Goal: Information Seeking & Learning: Understand process/instructions

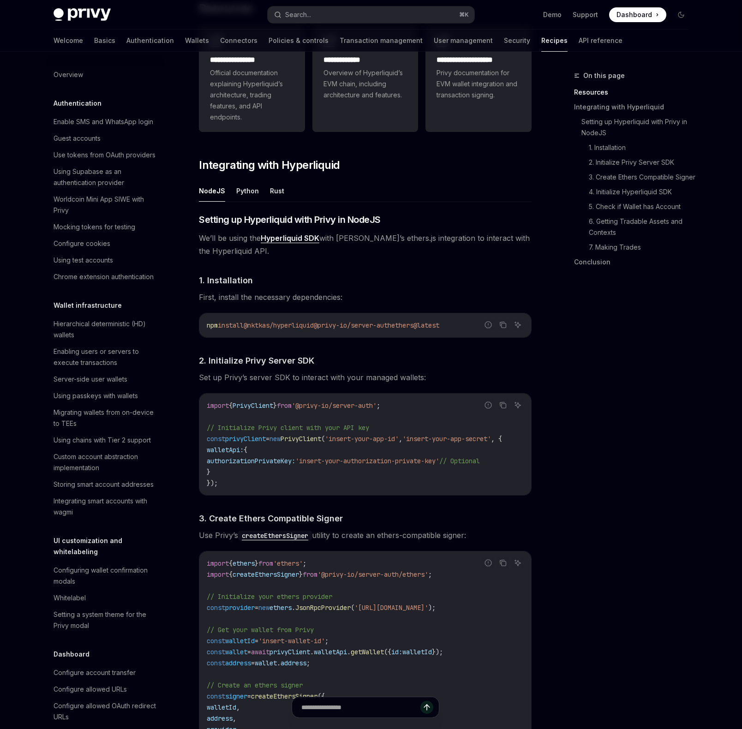
scroll to position [694, 0]
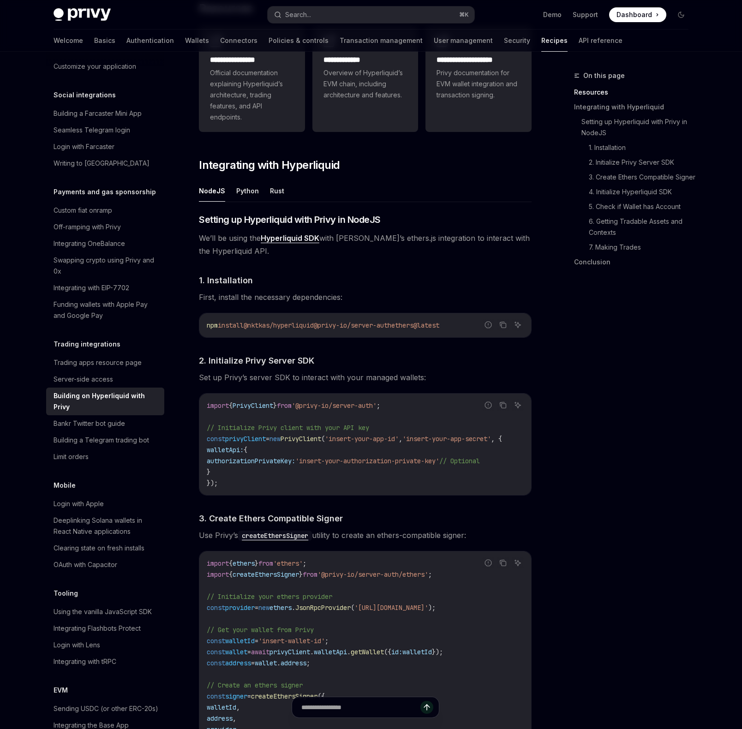
type textarea "*"
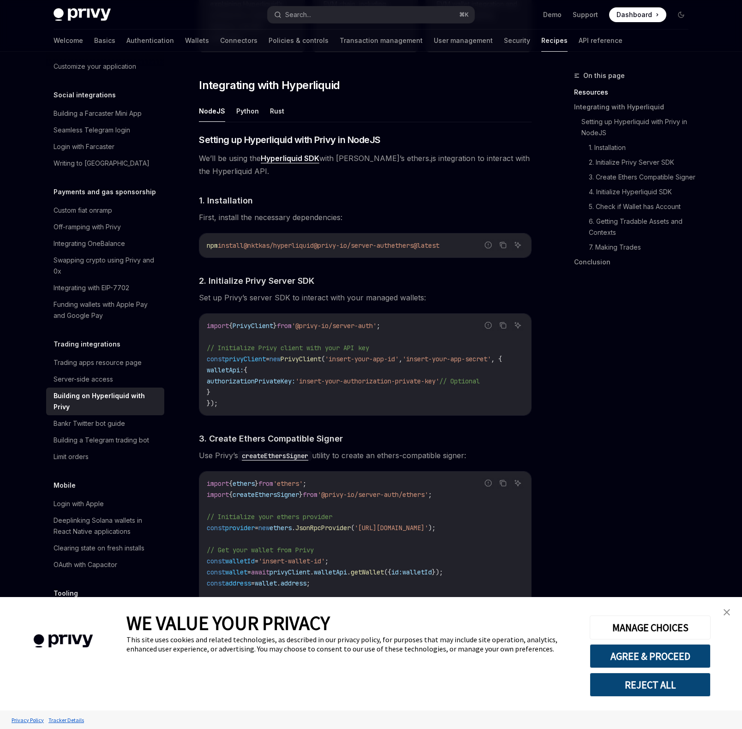
scroll to position [326, 0]
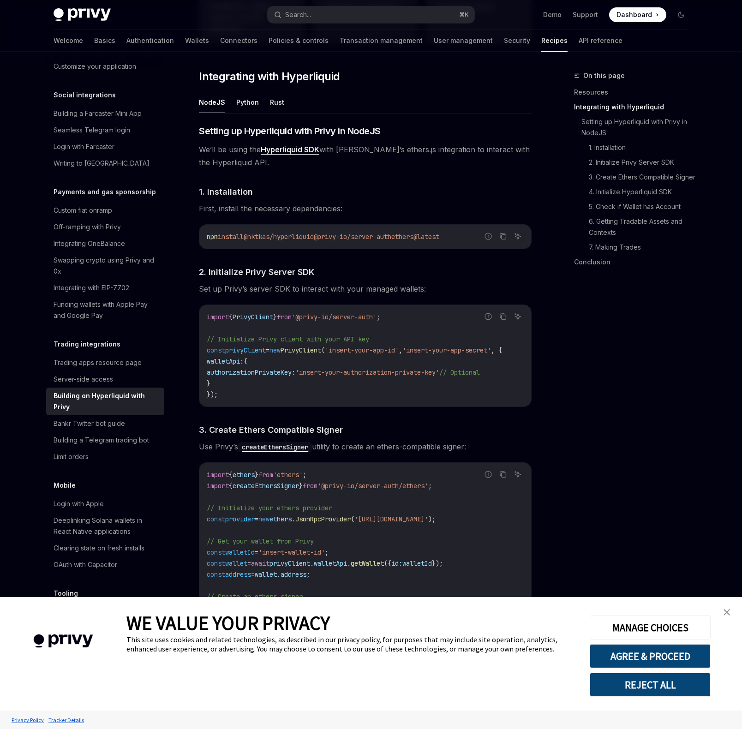
click at [730, 613] on link "close banner" at bounding box center [726, 612] width 18 height 18
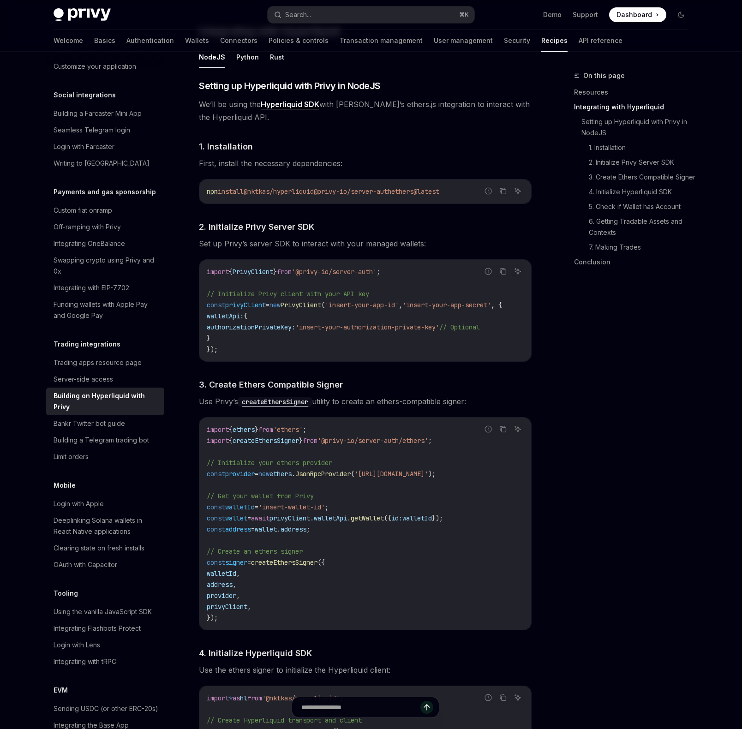
scroll to position [371, 0]
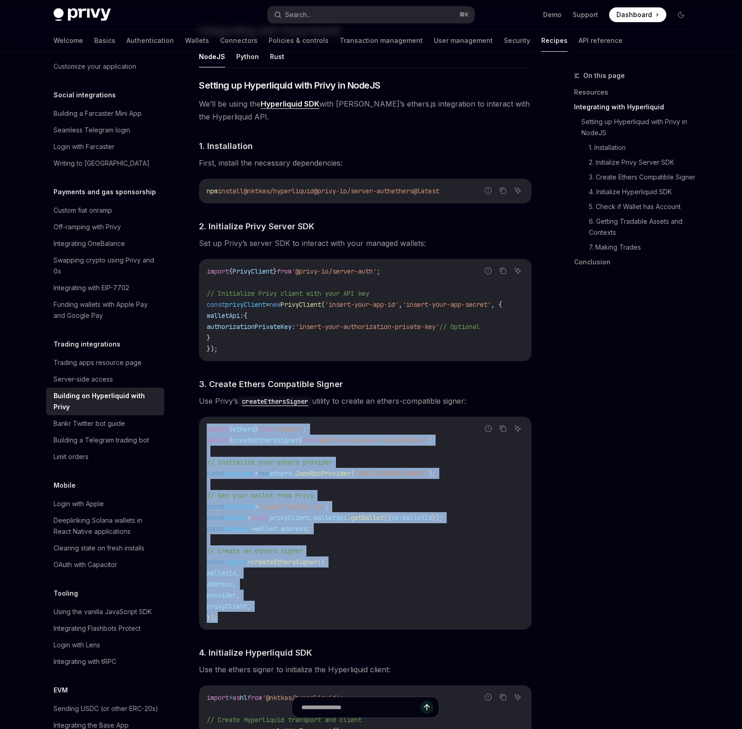
drag, startPoint x: 380, startPoint y: 422, endPoint x: 383, endPoint y: 624, distance: 202.0
click at [383, 624] on div "import { ethers } from 'ethers' ; import { createEthersSigner } from '@privy-io…" at bounding box center [365, 523] width 332 height 212
click at [383, 623] on code "import { ethers } from 'ethers' ; import { createEthersSigner } from '@privy-io…" at bounding box center [365, 522] width 317 height 199
drag, startPoint x: 408, startPoint y: 624, endPoint x: 369, endPoint y: 421, distance: 206.5
click at [369, 421] on div "import { ethers } from 'ethers' ; import { createEthersSigner } from '@privy-io…" at bounding box center [365, 523] width 332 height 212
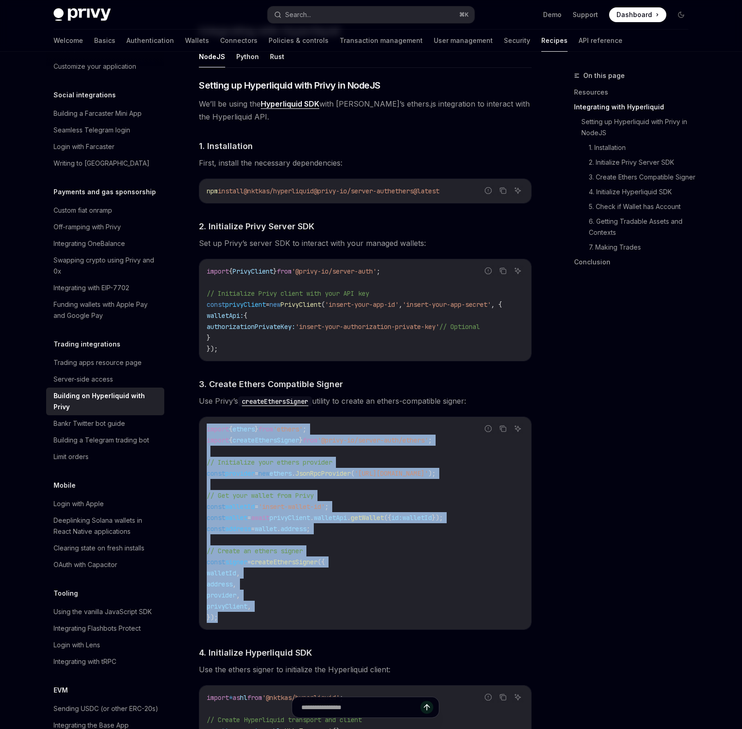
click at [369, 421] on div "import { ethers } from 'ethers' ; import { createEthersSigner } from '@privy-io…" at bounding box center [365, 523] width 332 height 212
drag, startPoint x: 369, startPoint y: 421, endPoint x: 368, endPoint y: 630, distance: 208.4
click at [368, 629] on div "import { ethers } from 'ethers' ; import { createEthersSigner } from '@privy-io…" at bounding box center [365, 523] width 332 height 212
drag, startPoint x: 368, startPoint y: 630, endPoint x: 360, endPoint y: 419, distance: 210.9
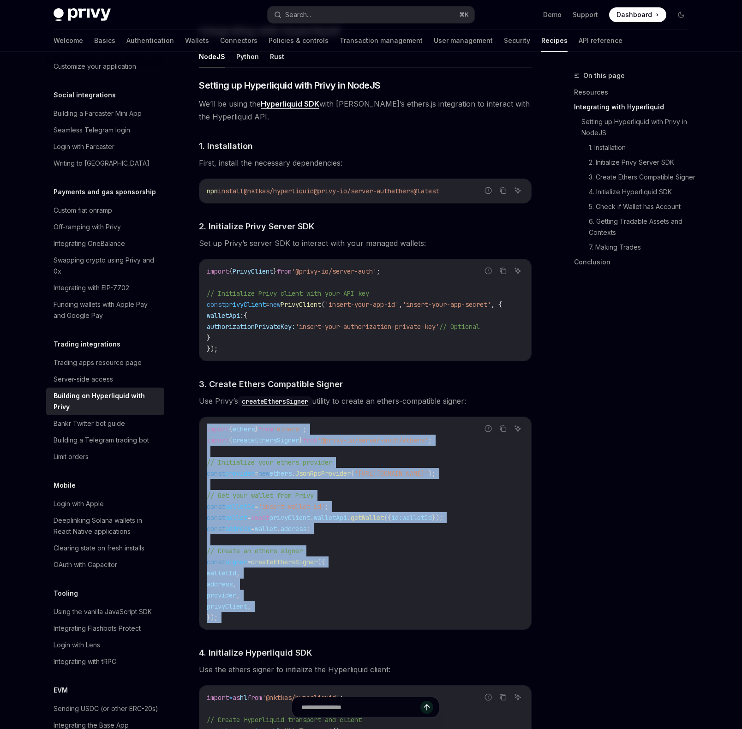
drag, startPoint x: 360, startPoint y: 419, endPoint x: 401, endPoint y: 626, distance: 211.0
click at [401, 623] on code "import { ethers } from 'ethers' ; import { createEthersSigner } from '@privy-io…" at bounding box center [365, 522] width 317 height 199
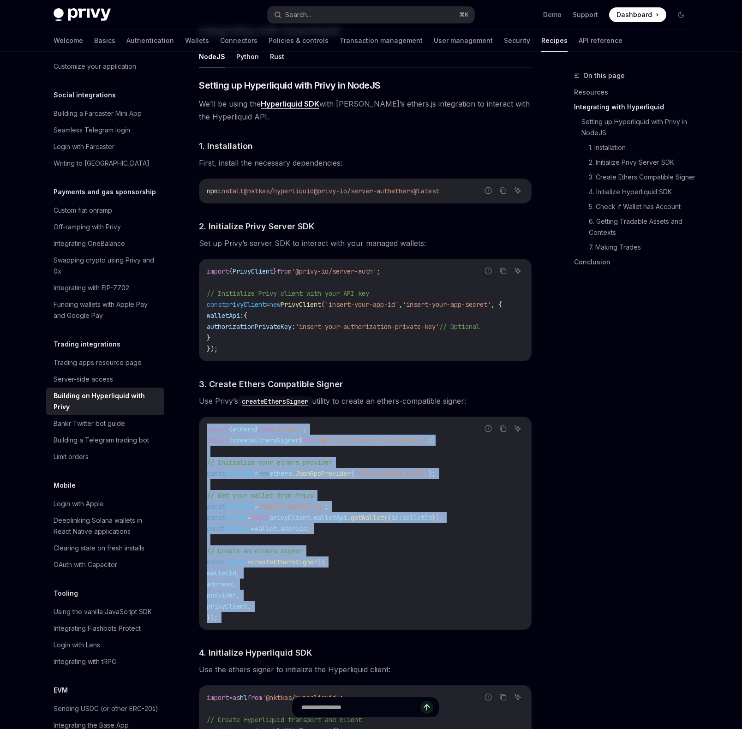
drag, startPoint x: 401, startPoint y: 625, endPoint x: 351, endPoint y: 422, distance: 208.4
click at [351, 422] on div "import { ethers } from 'ethers' ; import { createEthersSigner } from '@privy-io…" at bounding box center [365, 523] width 332 height 212
click at [352, 422] on div "import { ethers } from 'ethers' ; import { createEthersSigner } from '@privy-io…" at bounding box center [365, 523] width 332 height 212
drag, startPoint x: 352, startPoint y: 422, endPoint x: 396, endPoint y: 617, distance: 199.9
click at [396, 617] on div "import { ethers } from 'ethers' ; import { createEthersSigner } from '@privy-io…" at bounding box center [365, 523] width 332 height 212
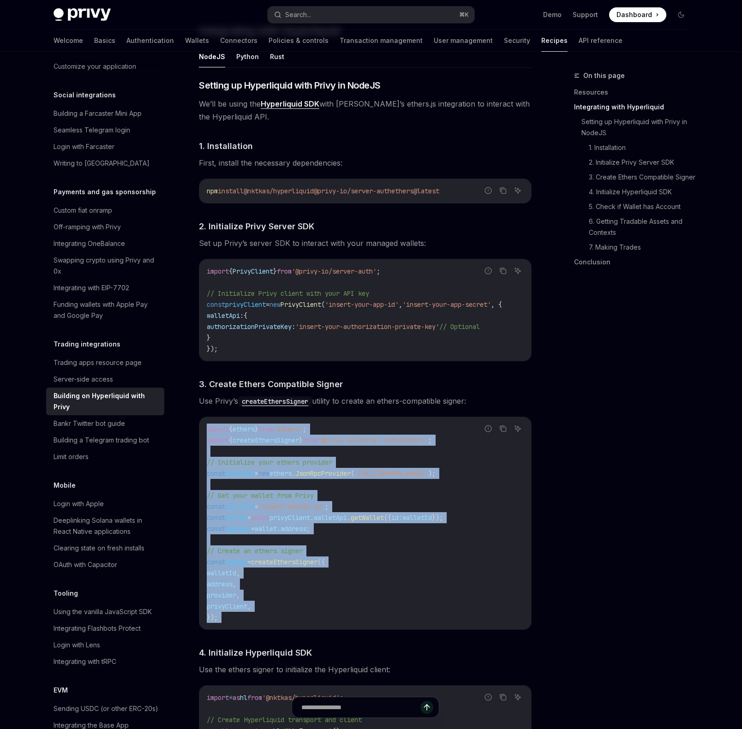
click at [396, 617] on code "import { ethers } from 'ethers' ; import { createEthersSigner } from '@privy-io…" at bounding box center [365, 522] width 317 height 199
drag, startPoint x: 396, startPoint y: 617, endPoint x: 362, endPoint y: 419, distance: 201.7
drag, startPoint x: 362, startPoint y: 419, endPoint x: 362, endPoint y: 620, distance: 201.1
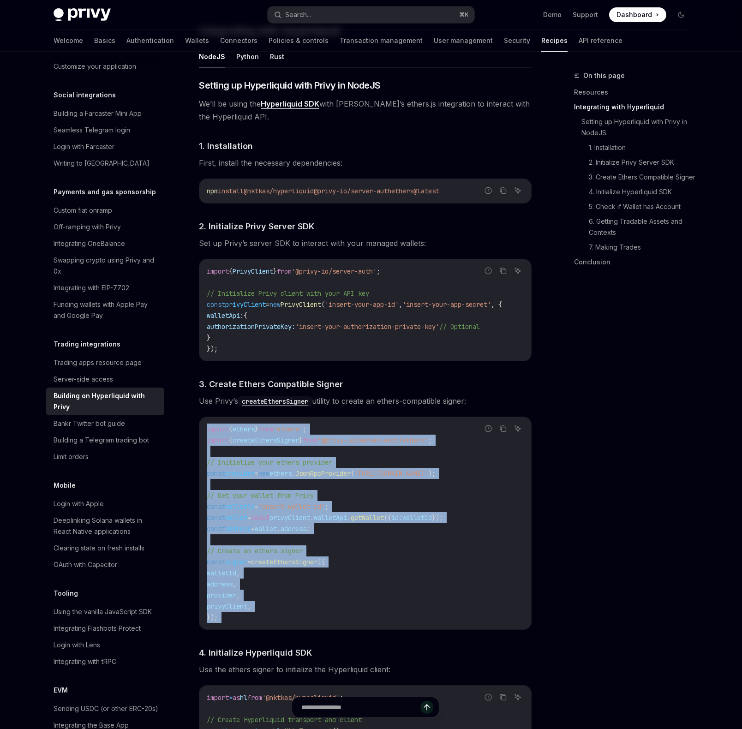
click at [362, 620] on code "import { ethers } from 'ethers' ; import { createEthersSigner } from '@privy-io…" at bounding box center [365, 522] width 317 height 199
drag, startPoint x: 362, startPoint y: 620, endPoint x: 391, endPoint y: 416, distance: 206.0
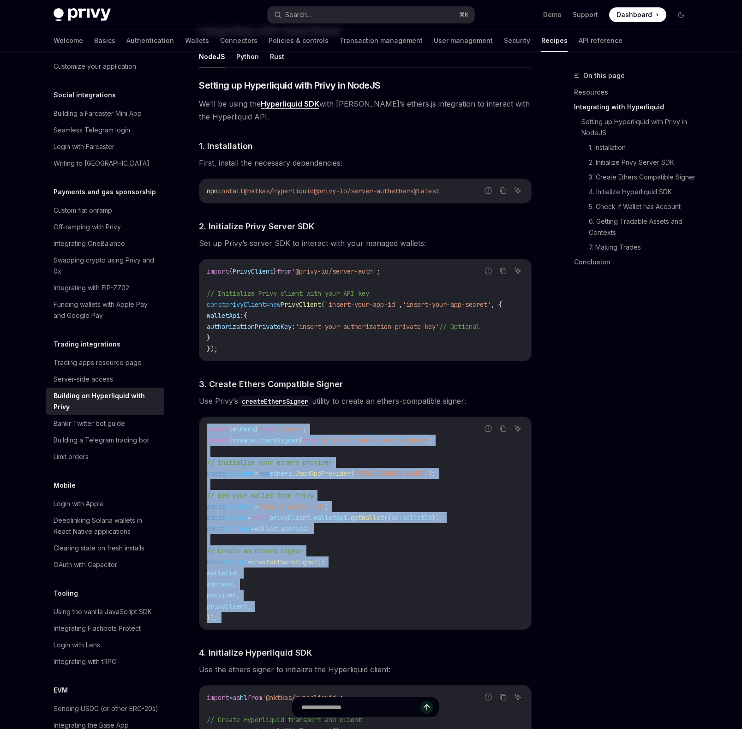
drag, startPoint x: 391, startPoint y: 416, endPoint x: 374, endPoint y: 621, distance: 206.0
click at [374, 621] on code "import { ethers } from 'ethers' ; import { createEthersSigner } from '@privy-io…" at bounding box center [365, 522] width 317 height 199
drag, startPoint x: 374, startPoint y: 621, endPoint x: 365, endPoint y: 418, distance: 203.5
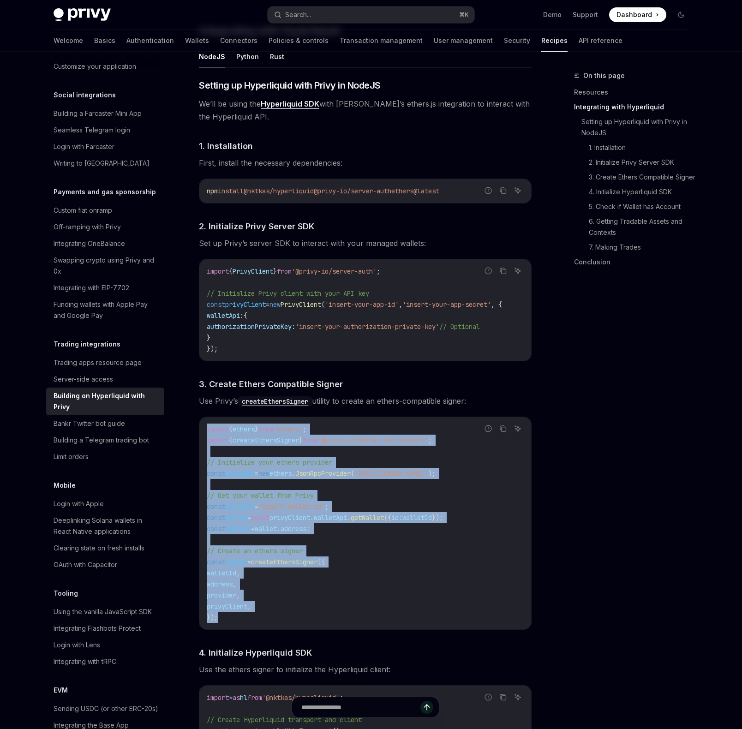
drag, startPoint x: 365, startPoint y: 418, endPoint x: 375, endPoint y: 618, distance: 200.9
click at [375, 618] on code "import { ethers } from 'ethers' ; import { createEthersSigner } from '@privy-io…" at bounding box center [365, 522] width 317 height 199
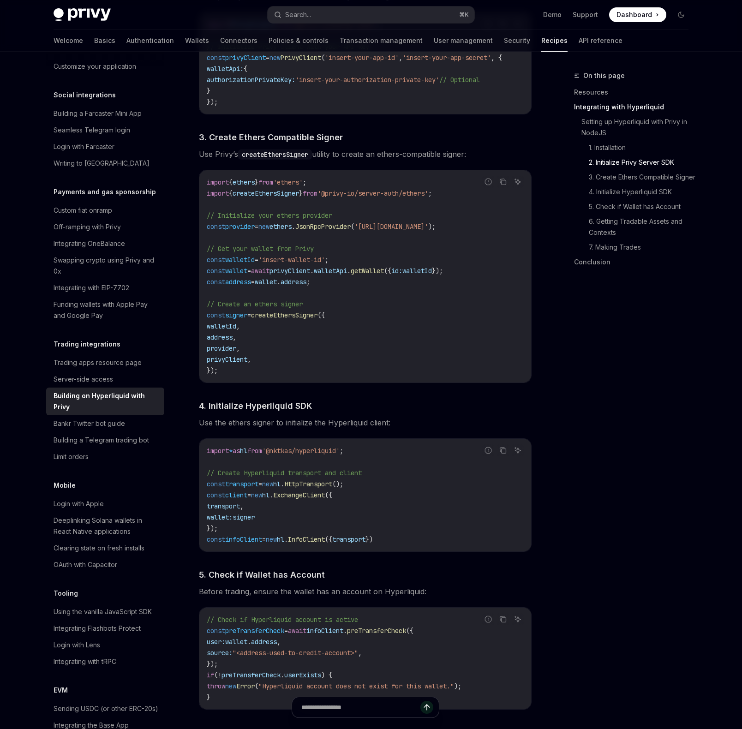
scroll to position [618, 0]
drag, startPoint x: 438, startPoint y: 541, endPoint x: 341, endPoint y: 381, distance: 187.7
click at [341, 380] on div "​ Setting up Hyperliquid with Privy in NodeJS We’ll be using the Hyperliquid SD…" at bounding box center [365, 594] width 332 height 1525
click at [341, 381] on div "import { ethers } from 'ethers' ; import { createEthersSigner } from '@privy-io…" at bounding box center [365, 276] width 332 height 212
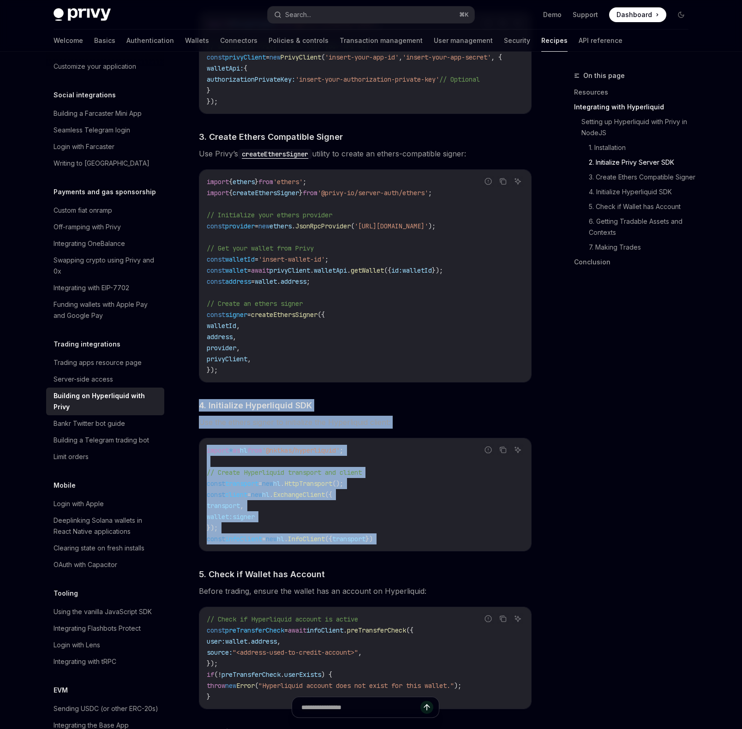
drag, startPoint x: 339, startPoint y: 389, endPoint x: 456, endPoint y: 550, distance: 198.8
click at [456, 550] on div "​ Setting up Hyperliquid with Privy in NodeJS We’ll be using the Hyperliquid SD…" at bounding box center [365, 594] width 332 height 1525
click at [456, 550] on div "import * as hl from '@nktkas/hyperliquid' ; // Create Hyperliquid transport and…" at bounding box center [365, 494] width 332 height 113
drag, startPoint x: 477, startPoint y: 543, endPoint x: 357, endPoint y: 395, distance: 190.1
click at [357, 395] on div "​ Setting up Hyperliquid with Privy in NodeJS We’ll be using the Hyperliquid SD…" at bounding box center [365, 594] width 332 height 1525
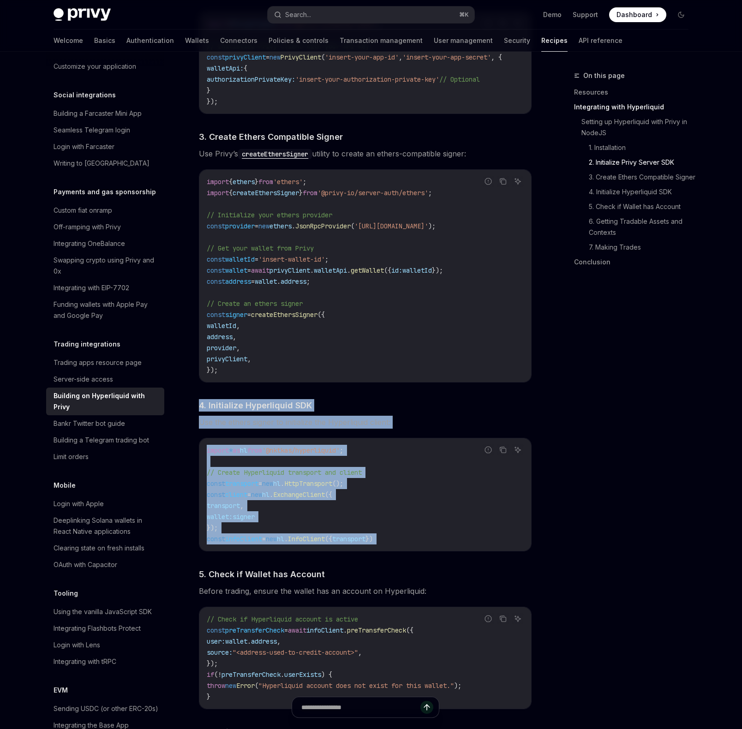
click at [357, 395] on div "​ Setting up Hyperliquid with Privy in NodeJS We’ll be using the Hyperliquid SD…" at bounding box center [365, 594] width 332 height 1525
drag, startPoint x: 357, startPoint y: 395, endPoint x: 473, endPoint y: 541, distance: 186.5
click at [474, 541] on div "​ Setting up Hyperliquid with Privy in NodeJS We’ll be using the Hyperliquid SD…" at bounding box center [365, 594] width 332 height 1525
click at [473, 541] on code "import * as hl from '@nktkas/hyperliquid' ; // Create Hyperliquid transport and…" at bounding box center [365, 495] width 317 height 100
drag, startPoint x: 473, startPoint y: 541, endPoint x: 336, endPoint y: 400, distance: 197.3
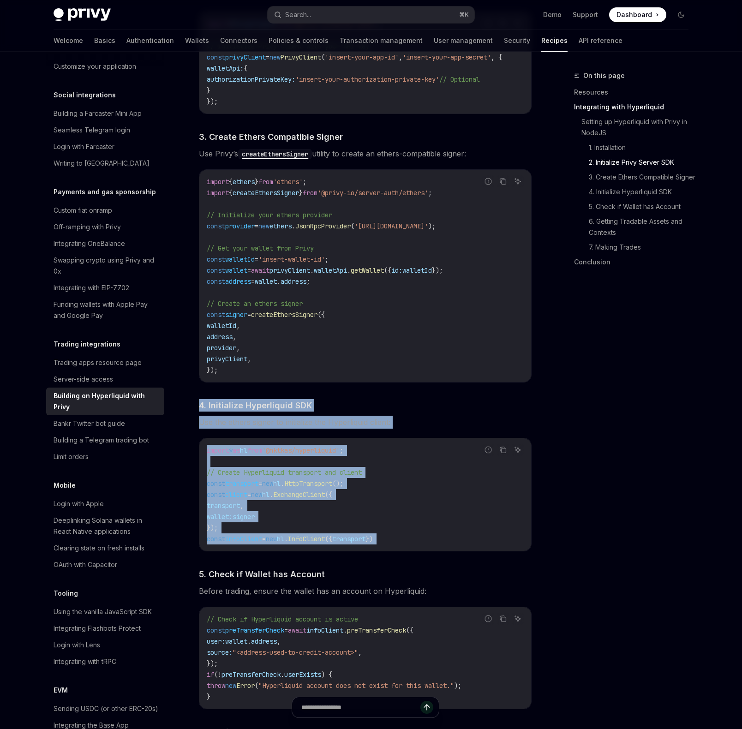
click at [336, 399] on div "​ Setting up Hyperliquid with Privy in NodeJS We’ll be using the Hyperliquid SD…" at bounding box center [365, 594] width 332 height 1525
click at [336, 400] on div "​ Setting up Hyperliquid with Privy in NodeJS We’ll be using the Hyperliquid SD…" at bounding box center [365, 594] width 332 height 1525
drag, startPoint x: 325, startPoint y: 394, endPoint x: 460, endPoint y: 552, distance: 208.7
click at [464, 548] on div "​ Setting up Hyperliquid with Privy in NodeJS We’ll be using the Hyperliquid SD…" at bounding box center [365, 594] width 332 height 1525
click at [545, 542] on div "**********" at bounding box center [370, 552] width 649 height 2238
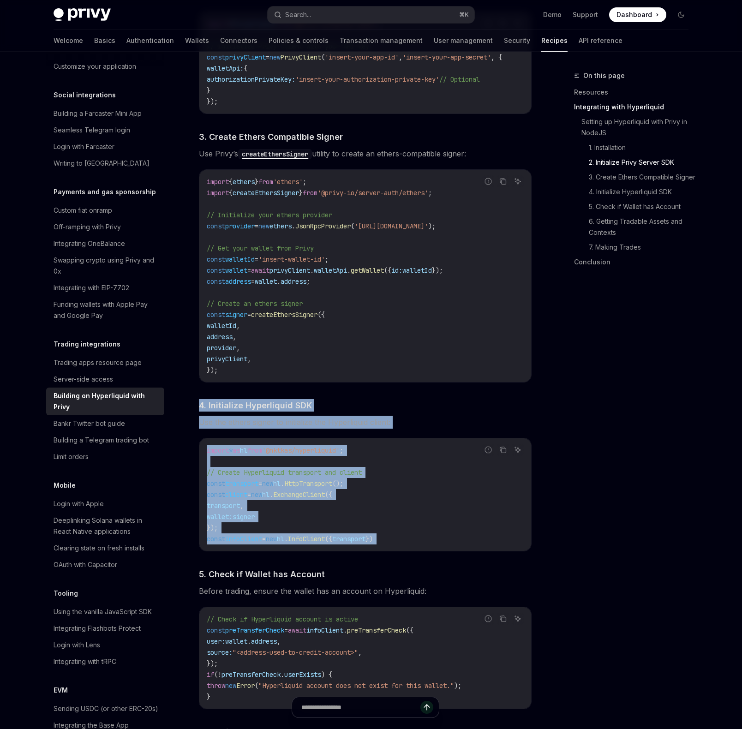
drag, startPoint x: 497, startPoint y: 542, endPoint x: 338, endPoint y: 399, distance: 213.5
click at [338, 399] on div "​ Setting up Hyperliquid with Privy in NodeJS We’ll be using the Hyperliquid SD…" at bounding box center [365, 594] width 332 height 1525
drag, startPoint x: 338, startPoint y: 399, endPoint x: 476, endPoint y: 547, distance: 202.3
click at [476, 547] on div "​ Setting up Hyperliquid with Privy in NodeJS We’ll be using the Hyperliquid SD…" at bounding box center [365, 594] width 332 height 1525
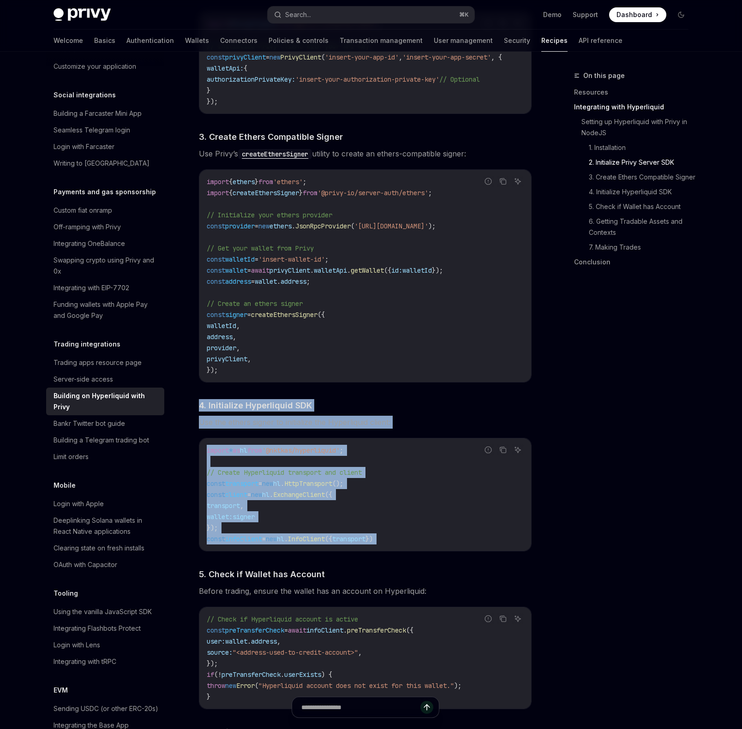
click at [476, 544] on code "import * as hl from '@nktkas/hyperliquid' ; // Create Hyperliquid transport and…" at bounding box center [365, 495] width 317 height 100
drag, startPoint x: 476, startPoint y: 547, endPoint x: 294, endPoint y: 399, distance: 235.0
click at [294, 399] on div "​ Setting up Hyperliquid with Privy in NodeJS We’ll be using the Hyperliquid SD…" at bounding box center [365, 594] width 332 height 1525
click at [298, 399] on div "​ Setting up Hyperliquid with Privy in NodeJS We’ll be using the Hyperliquid SD…" at bounding box center [365, 594] width 332 height 1525
